Goal: Transaction & Acquisition: Purchase product/service

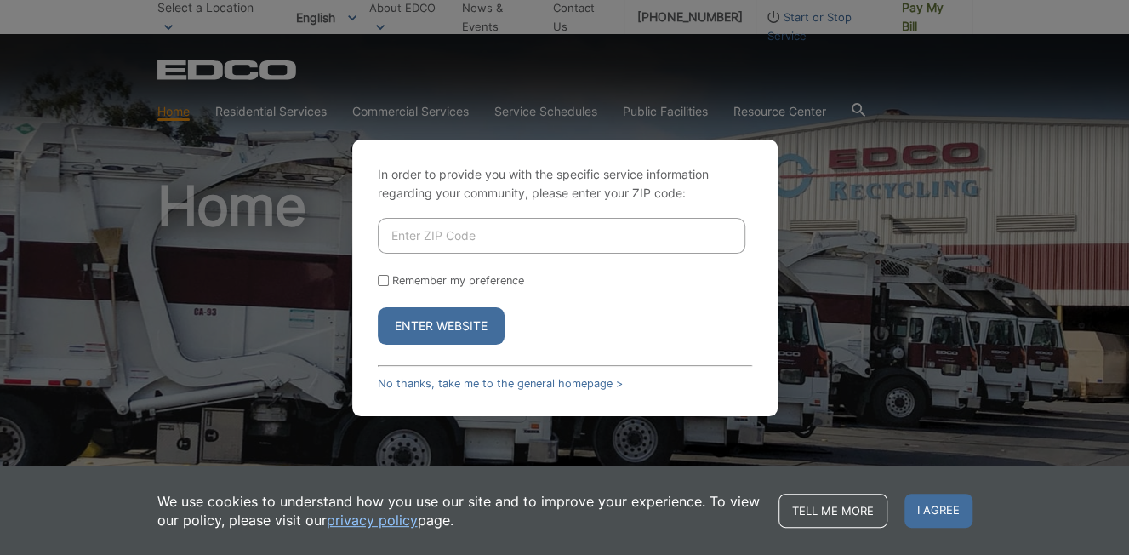
click at [467, 322] on button "Enter Website" at bounding box center [441, 325] width 127 height 37
click at [434, 313] on button "Enter Website" at bounding box center [441, 325] width 127 height 37
drag, startPoint x: 420, startPoint y: 234, endPoint x: 447, endPoint y: 234, distance: 27.2
click at [420, 234] on input "Enter ZIP Code" at bounding box center [562, 236] width 368 height 36
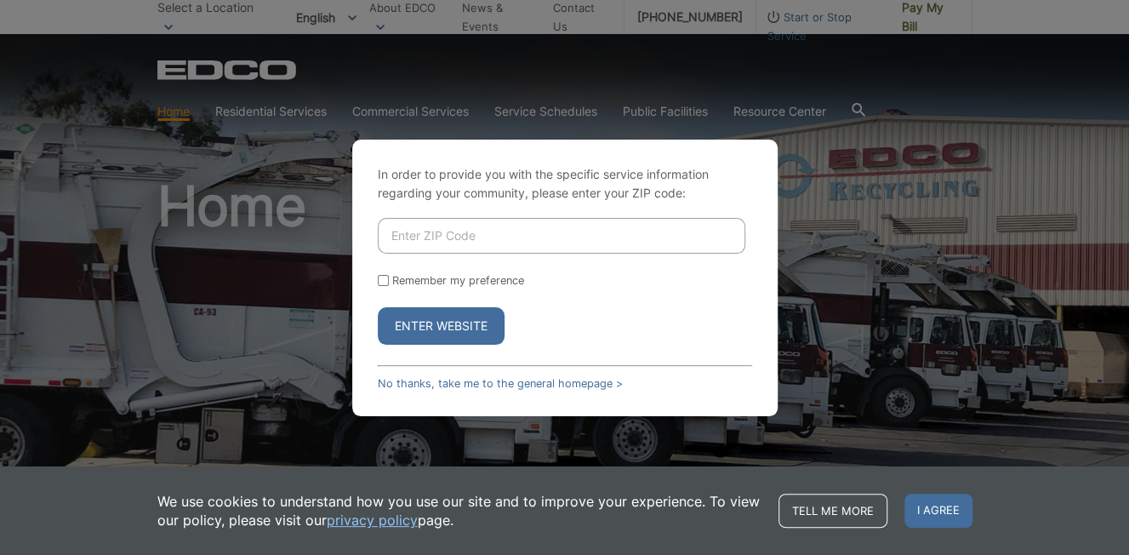
type input "91906"
click at [386, 281] on input "Remember my preference" at bounding box center [383, 280] width 11 height 11
checkbox input "true"
click at [438, 332] on button "Enter Website" at bounding box center [441, 325] width 127 height 37
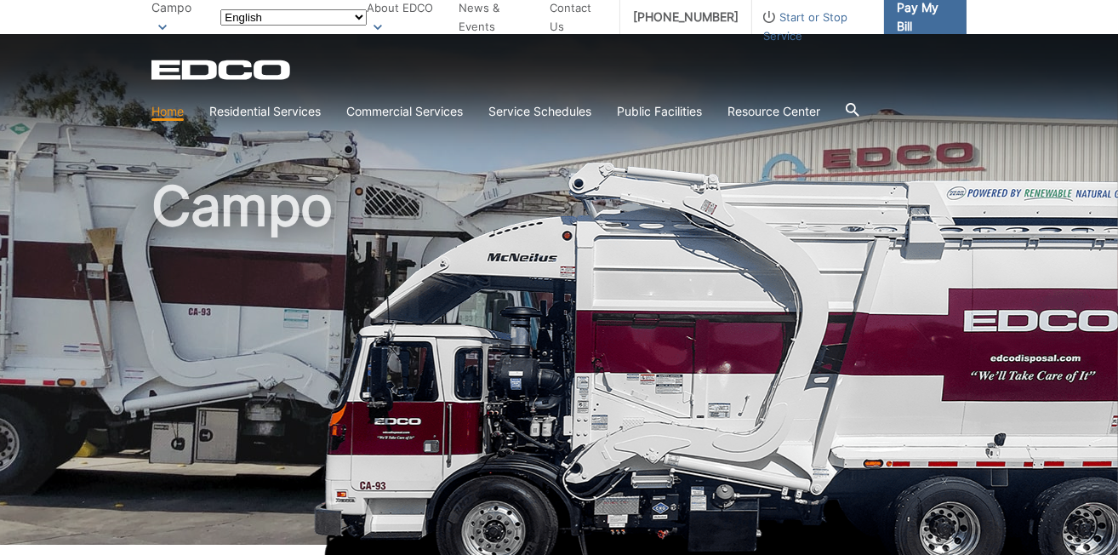
click at [907, 19] on span "Pay My Bill" at bounding box center [925, 16] width 56 height 37
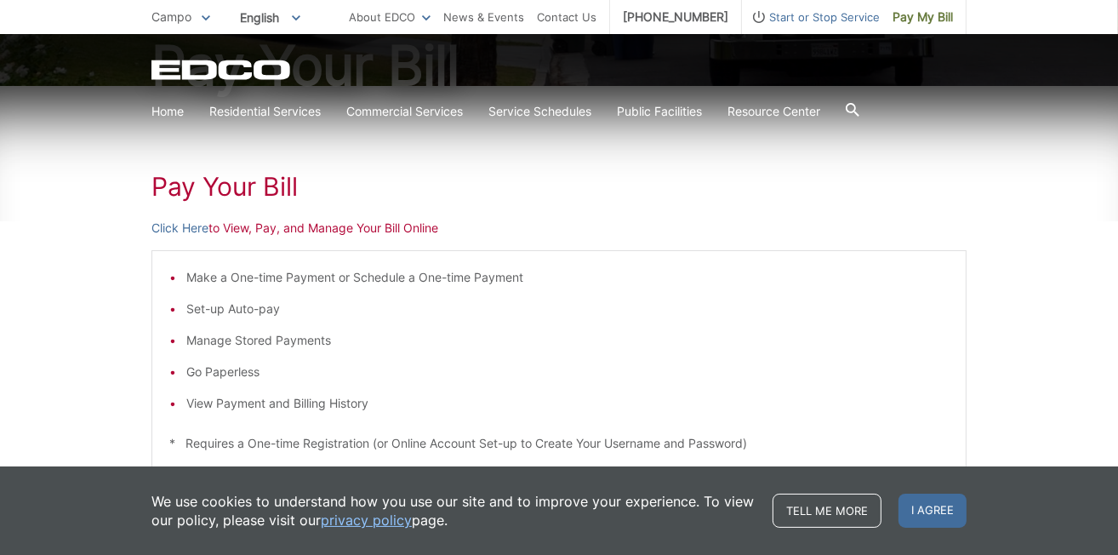
scroll to position [283, 0]
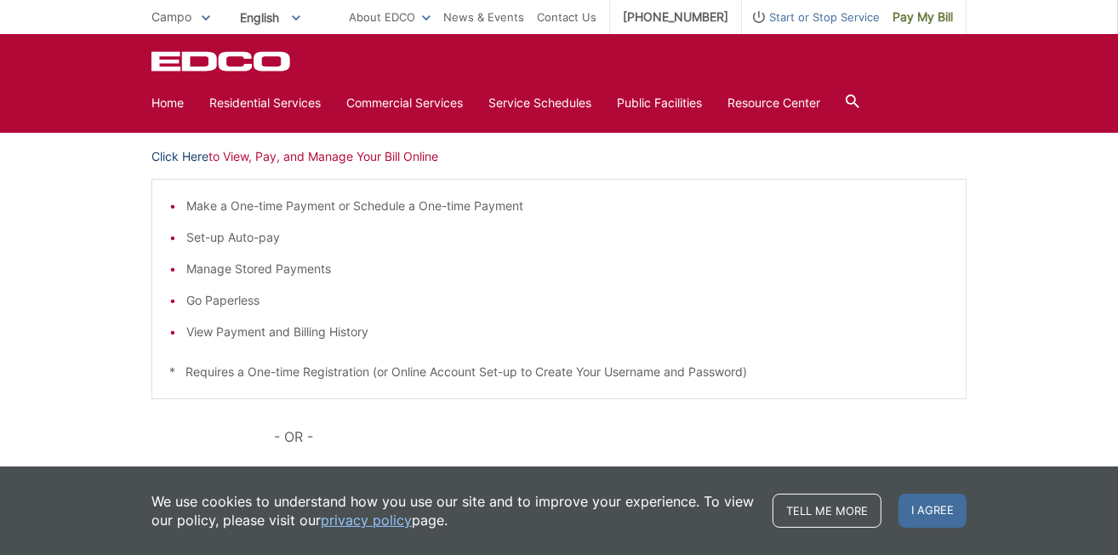
click at [190, 155] on link "Click Here" at bounding box center [179, 156] width 57 height 19
